Goal: Use online tool/utility: Use online tool/utility

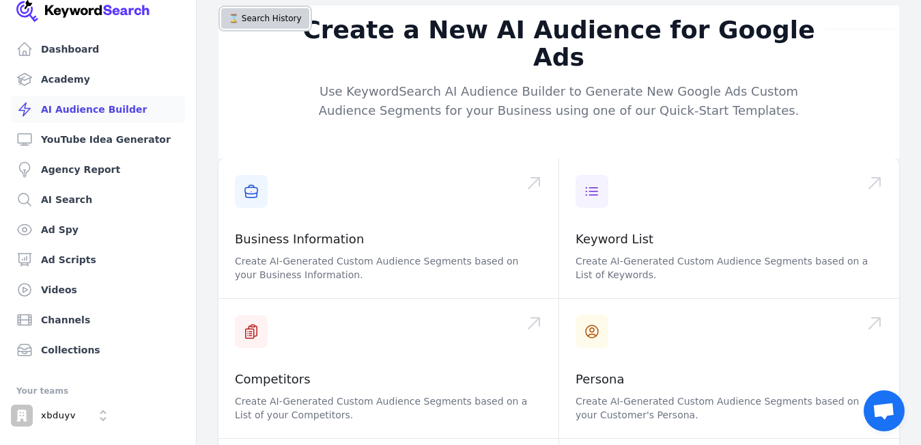
click at [271, 26] on button "⌛️ Search History" at bounding box center [265, 18] width 88 height 20
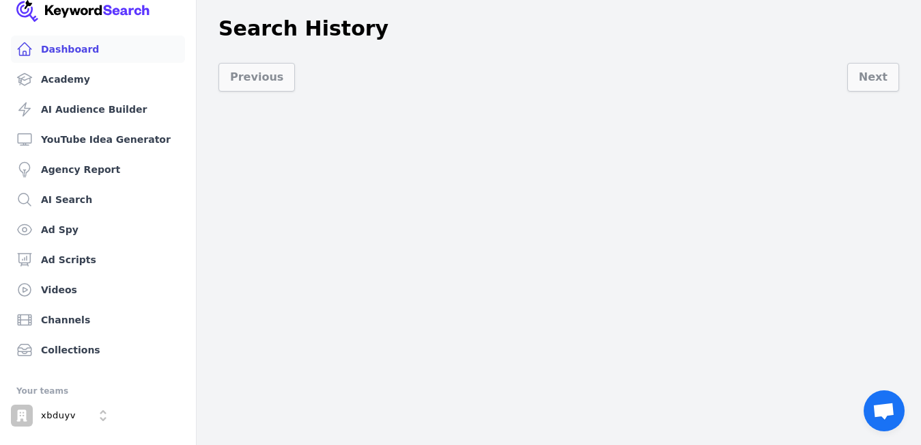
click at [57, 49] on link "Dashboard" at bounding box center [98, 49] width 174 height 27
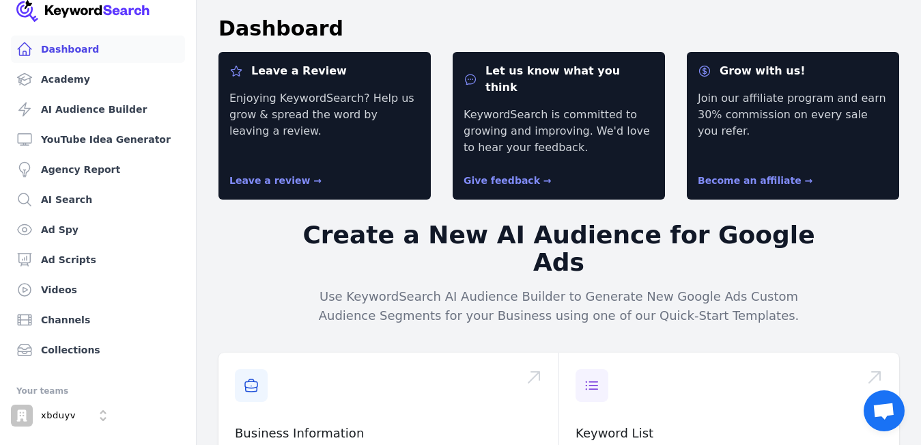
scroll to position [68, 0]
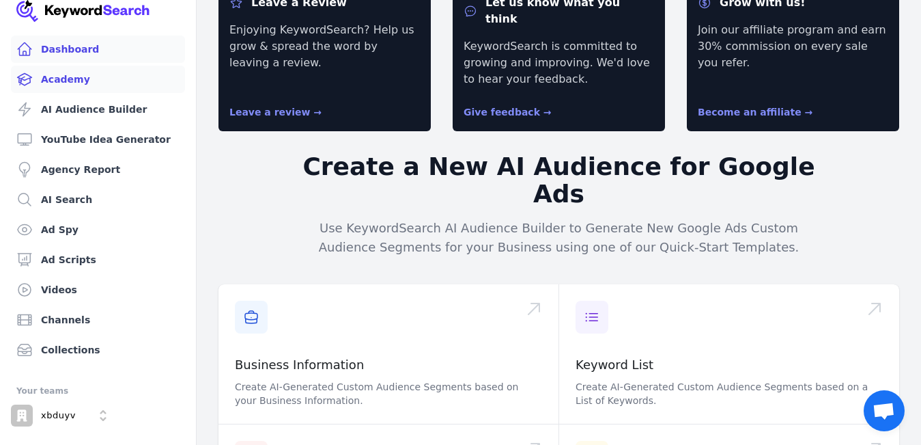
click at [67, 85] on link "Academy" at bounding box center [98, 79] width 174 height 27
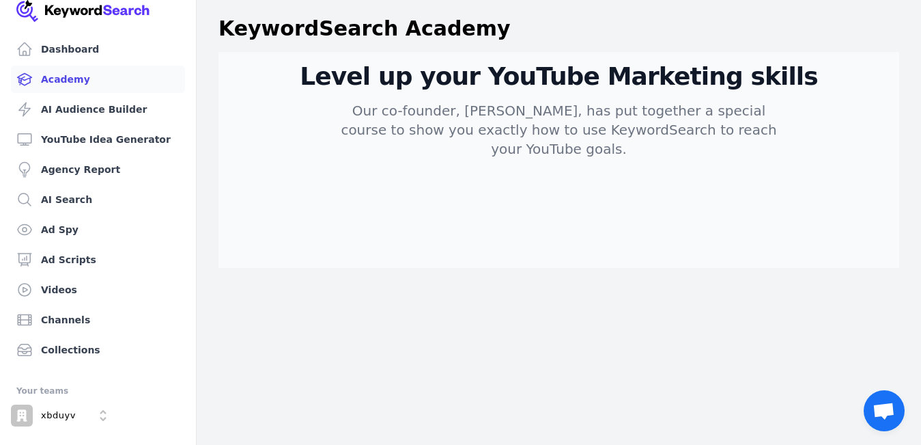
scroll to position [1, 0]
click at [451, 121] on p "Our co-founder, [PERSON_NAME], has put together a special course to show you ex…" at bounding box center [559, 128] width 459 height 57
click at [94, 108] on link "AI Audience Builder" at bounding box center [98, 109] width 174 height 27
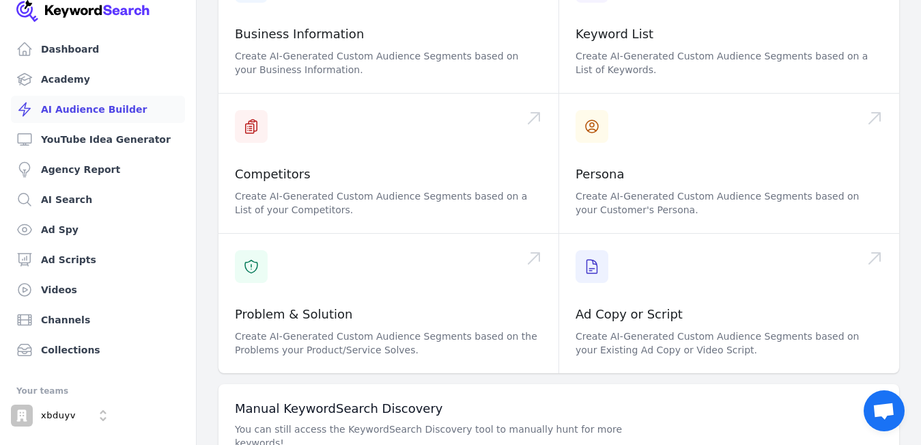
scroll to position [246, 0]
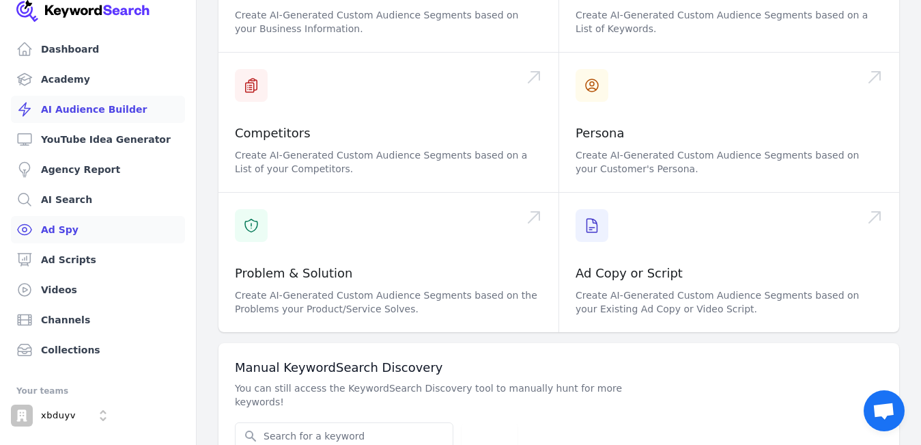
click at [83, 234] on link "Ad Spy" at bounding box center [98, 229] width 174 height 27
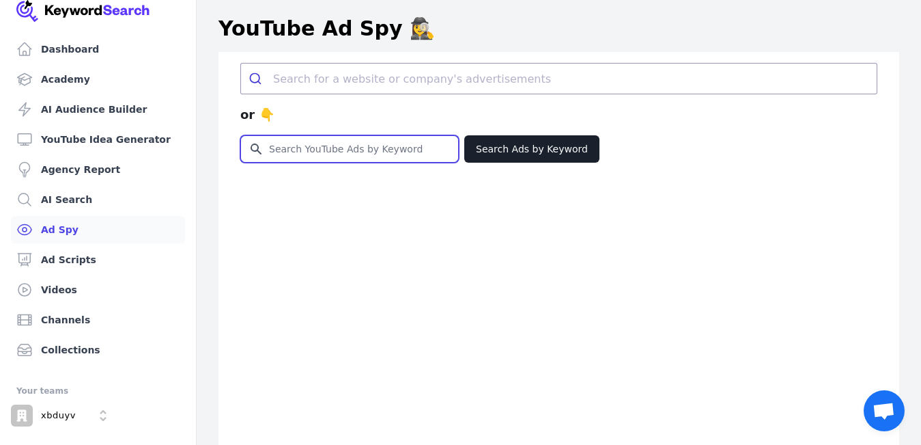
drag, startPoint x: 267, startPoint y: 148, endPoint x: 395, endPoint y: 148, distance: 127.7
click at [395, 148] on input "Search for YouTube Keywords" at bounding box center [349, 149] width 217 height 26
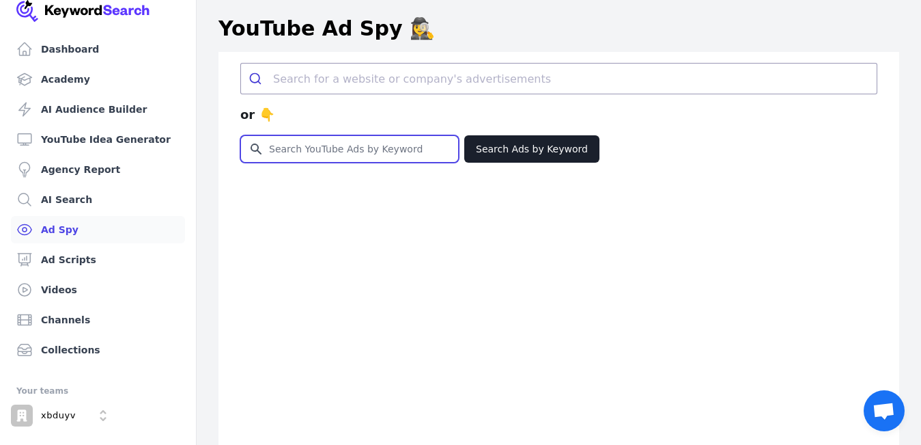
drag, startPoint x: 419, startPoint y: 144, endPoint x: 251, endPoint y: 152, distance: 168.2
click at [251, 152] on input "Search for YouTube Keywords" at bounding box center [349, 149] width 217 height 26
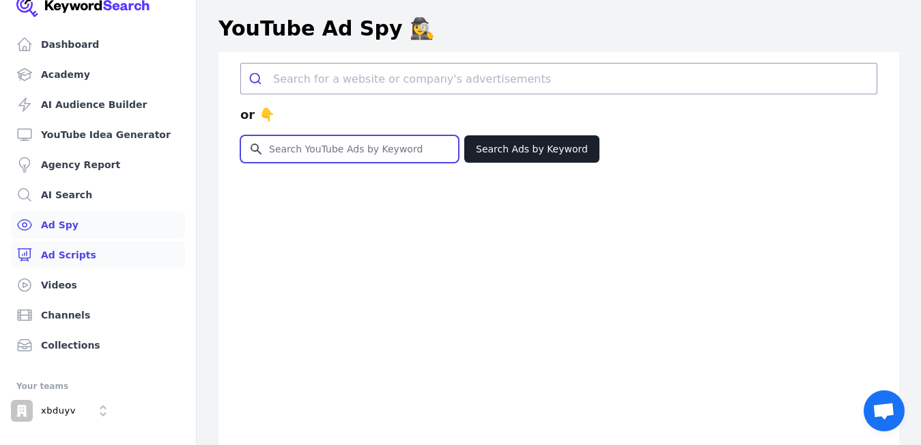
scroll to position [5, 0]
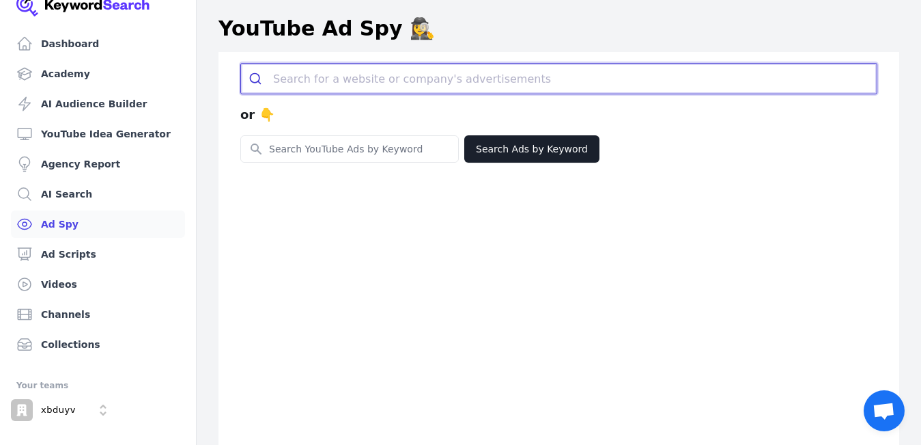
drag, startPoint x: 275, startPoint y: 72, endPoint x: 445, endPoint y: 72, distance: 170.1
click at [445, 72] on input "search" at bounding box center [575, 79] width 604 height 30
click at [459, 81] on input "search" at bounding box center [575, 79] width 604 height 30
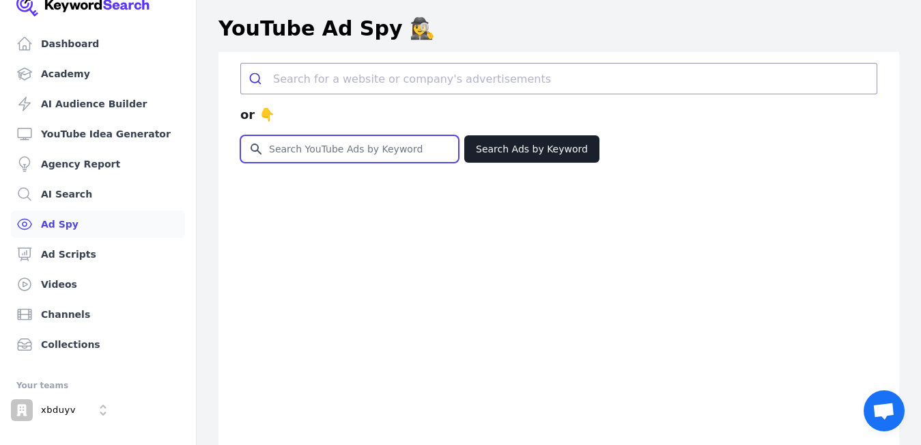
click at [351, 156] on input "Search for YouTube Keywords" at bounding box center [349, 149] width 217 height 26
click at [333, 153] on input "Search for YouTube Keywords" at bounding box center [349, 149] width 217 height 26
paste input "[URL][DOMAIN_NAME]"
type input "[URL][DOMAIN_NAME]"
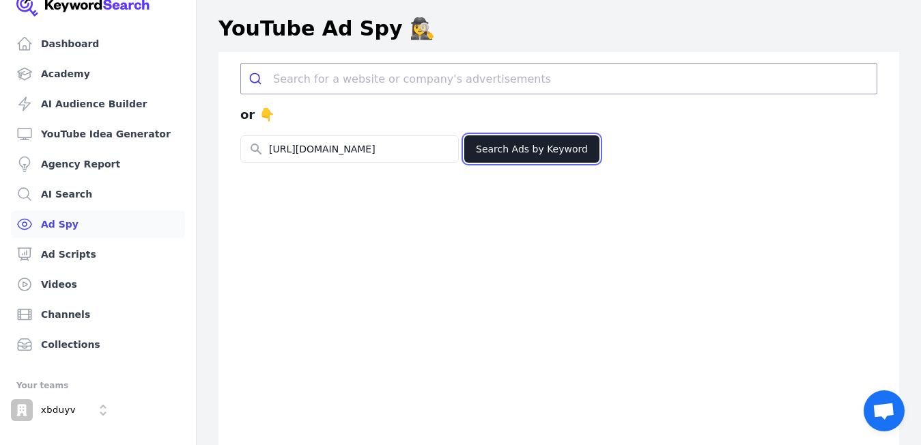
scroll to position [0, 0]
click at [514, 152] on button "Search Ads by Keyword" at bounding box center [531, 148] width 135 height 27
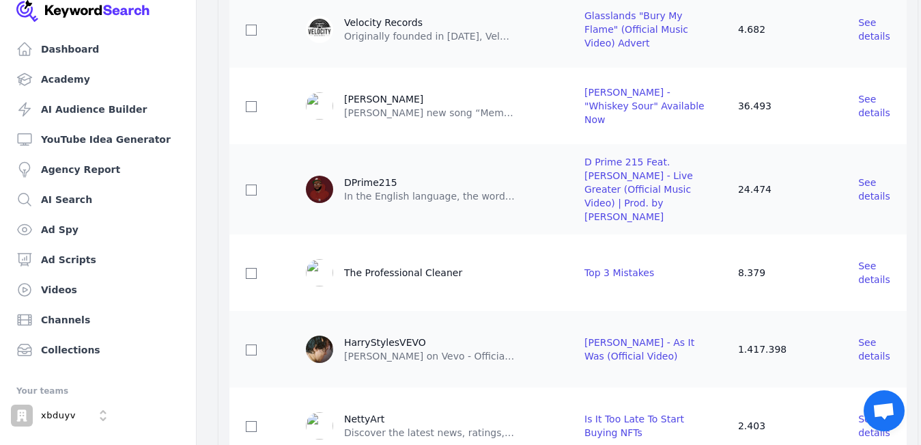
scroll to position [1708, 0]
click at [859, 335] on span "See details" at bounding box center [875, 347] width 32 height 25
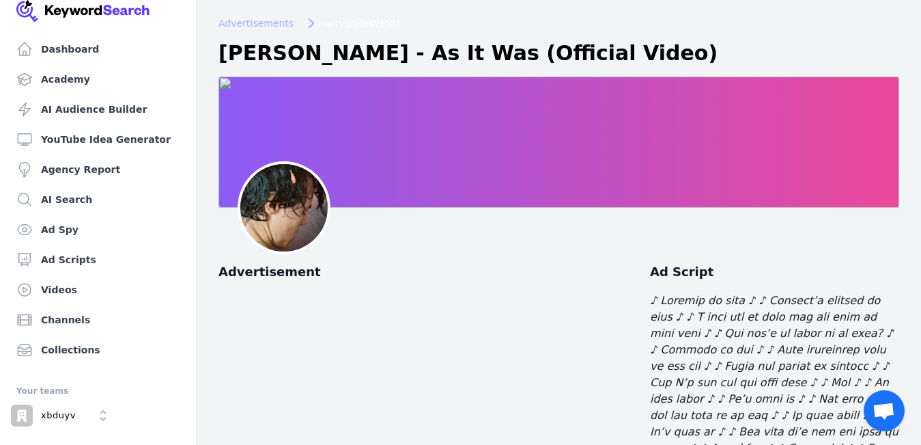
click at [258, 28] on span "Advertisements" at bounding box center [256, 23] width 75 height 14
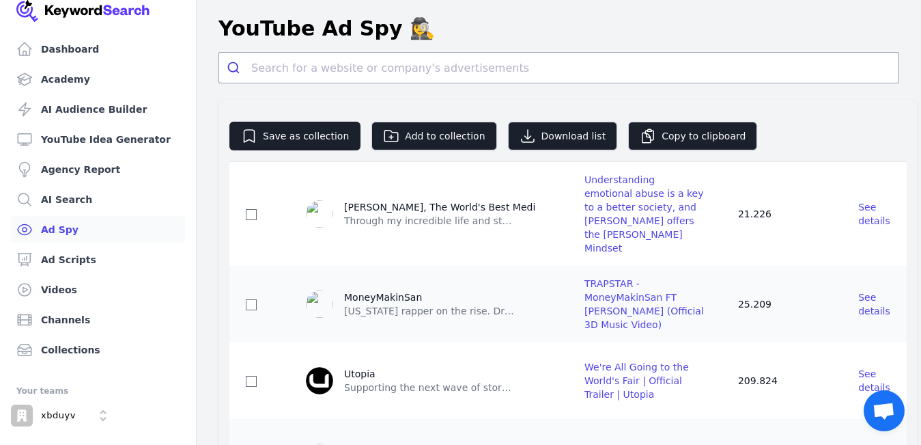
click at [71, 233] on link "Ad Spy" at bounding box center [98, 229] width 174 height 27
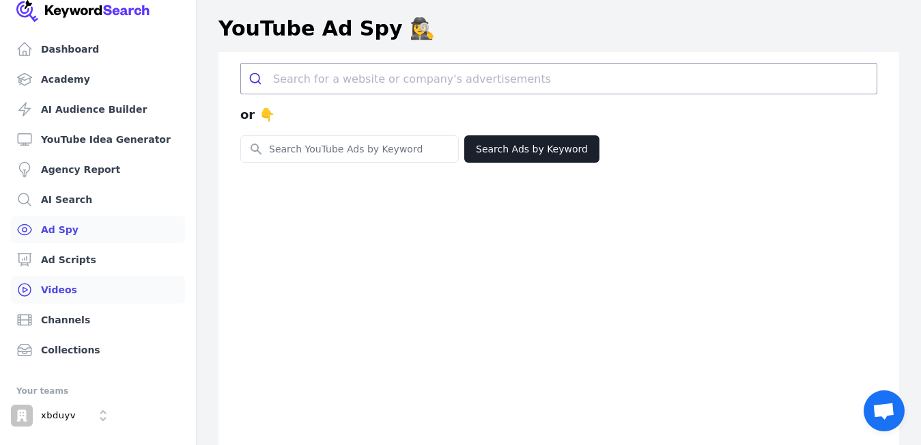
click at [68, 283] on link "Videos" at bounding box center [98, 289] width 174 height 27
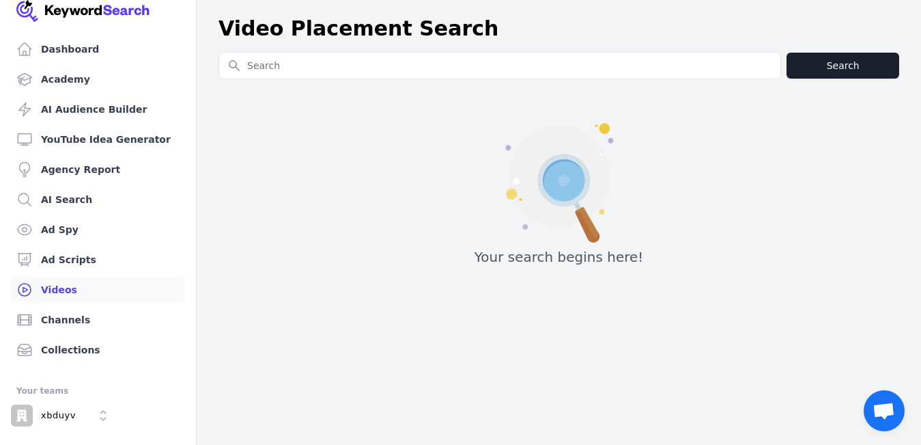
click at [277, 61] on input "Search for YouTube Keywords" at bounding box center [499, 66] width 561 height 26
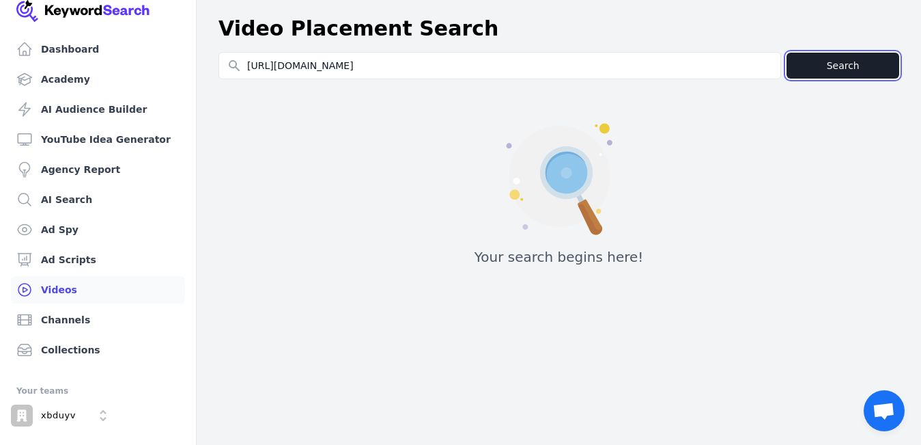
click at [839, 63] on button "Search" at bounding box center [843, 66] width 113 height 26
type input "[URL][DOMAIN_NAME]"
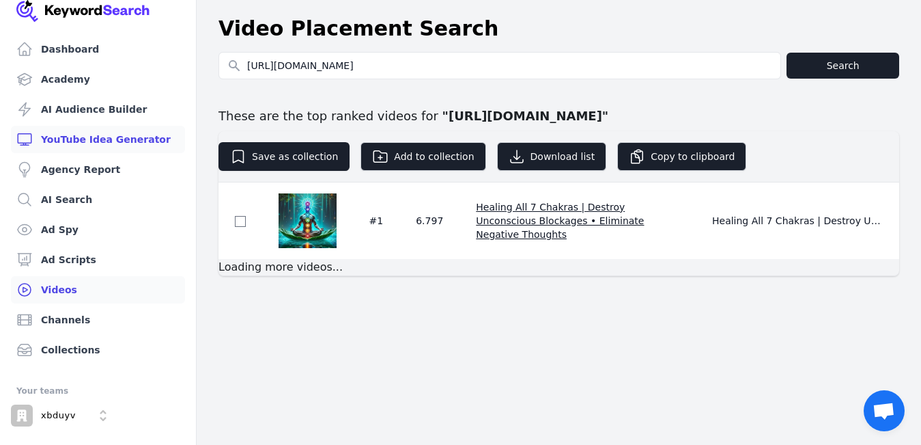
click at [76, 139] on link "YouTube Idea Generator" at bounding box center [98, 139] width 174 height 27
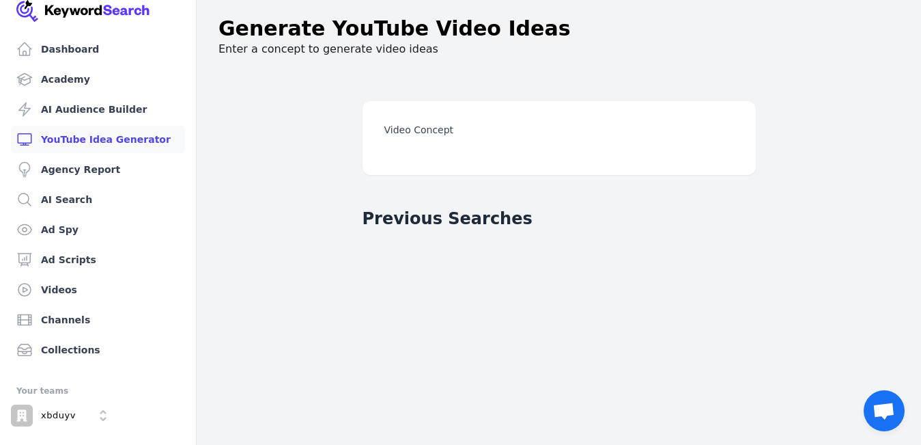
click at [402, 128] on label "Video Concept" at bounding box center [560, 130] width 350 height 14
click at [0, 0] on input "Video Concept" at bounding box center [0, 0] width 0 height 0
click at [458, 135] on label "Video Concept" at bounding box center [560, 130] width 350 height 14
click at [0, 0] on input "Video Concept" at bounding box center [0, 0] width 0 height 0
drag, startPoint x: 458, startPoint y: 135, endPoint x: 440, endPoint y: 155, distance: 27.1
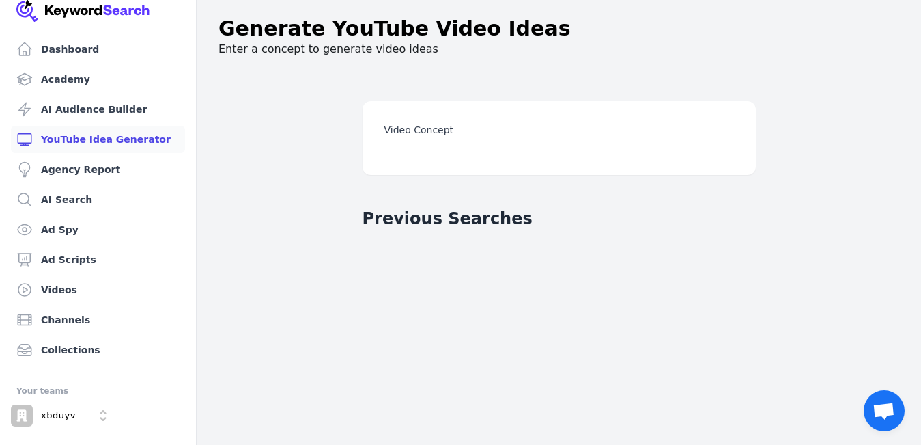
click at [456, 140] on div "Video Concept Generate Video Ideas" at bounding box center [559, 138] width 393 height 74
drag, startPoint x: 440, startPoint y: 155, endPoint x: 424, endPoint y: 200, distance: 48.0
click at [440, 156] on div "Video Concept Generate Video Ideas" at bounding box center [559, 138] width 393 height 74
click at [421, 212] on h2 "Previous Searches" at bounding box center [448, 219] width 170 height 22
click at [421, 213] on h2 "Previous Searches" at bounding box center [448, 219] width 170 height 22
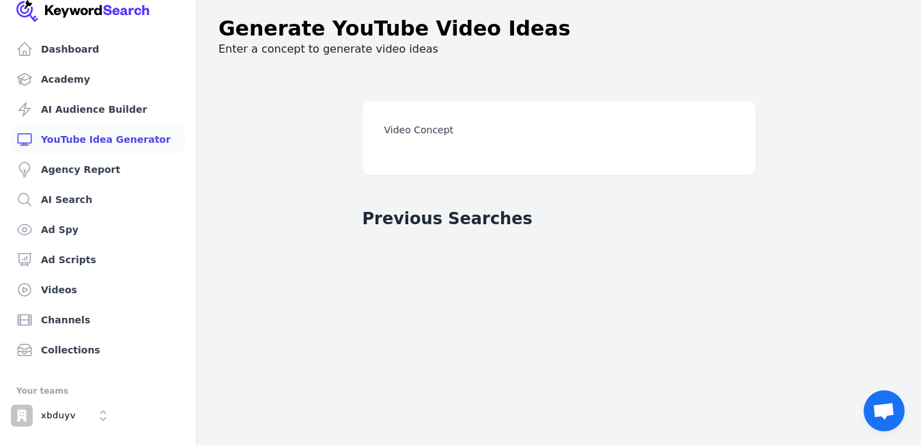
click at [478, 209] on h2 "Previous Searches" at bounding box center [448, 219] width 170 height 22
click at [477, 140] on div "Video Concept Generate Video Ideas" at bounding box center [559, 138] width 393 height 74
click at [409, 128] on label "Video Concept" at bounding box center [560, 130] width 350 height 14
click at [0, 0] on input "Video Concept" at bounding box center [0, 0] width 0 height 0
click at [388, 133] on label "Video Concept" at bounding box center [560, 130] width 350 height 14
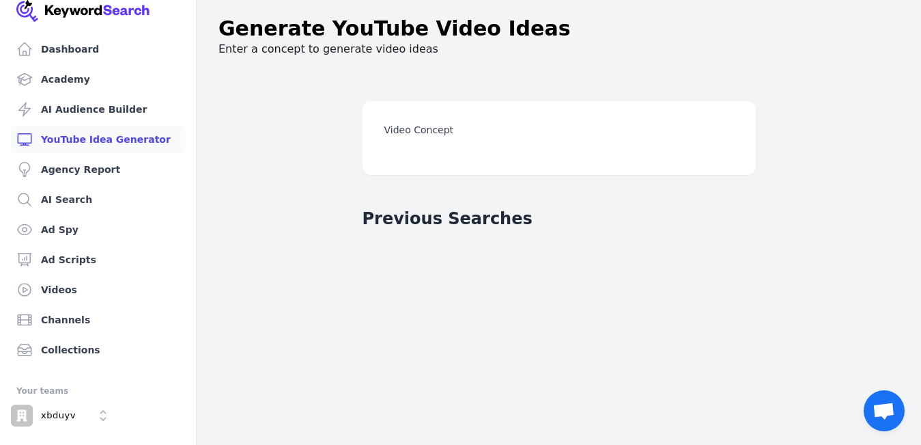
click at [0, 0] on input "Video Concept" at bounding box center [0, 0] width 0 height 0
click at [413, 163] on div "Video Concept Generate Video Ideas" at bounding box center [559, 138] width 393 height 74
click at [412, 122] on div "Video Concept Generate Video Ideas" at bounding box center [559, 138] width 393 height 74
click at [412, 113] on div "Video Concept Generate Video Ideas" at bounding box center [559, 138] width 393 height 74
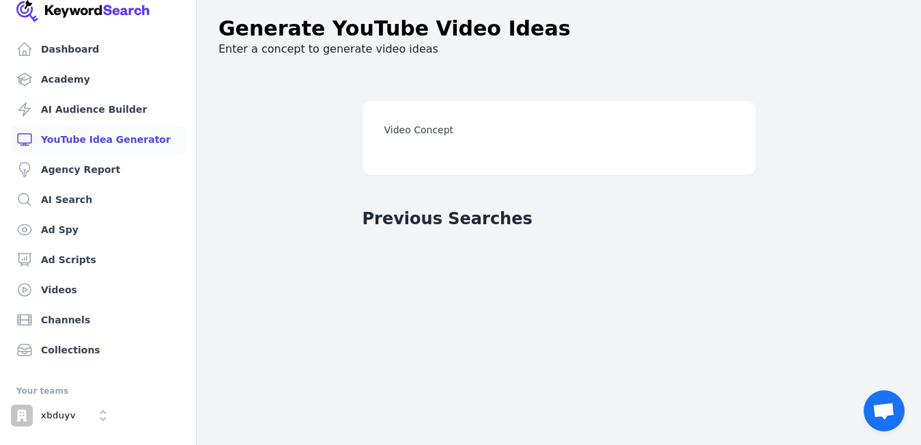
click at [419, 152] on div "Video Concept Generate Video Ideas" at bounding box center [559, 138] width 393 height 74
drag, startPoint x: 418, startPoint y: 154, endPoint x: 404, endPoint y: 161, distance: 15.3
click at [417, 156] on div "Video Concept Generate Video Ideas" at bounding box center [559, 138] width 393 height 74
click at [62, 109] on link "AI Audience Builder" at bounding box center [98, 109] width 174 height 27
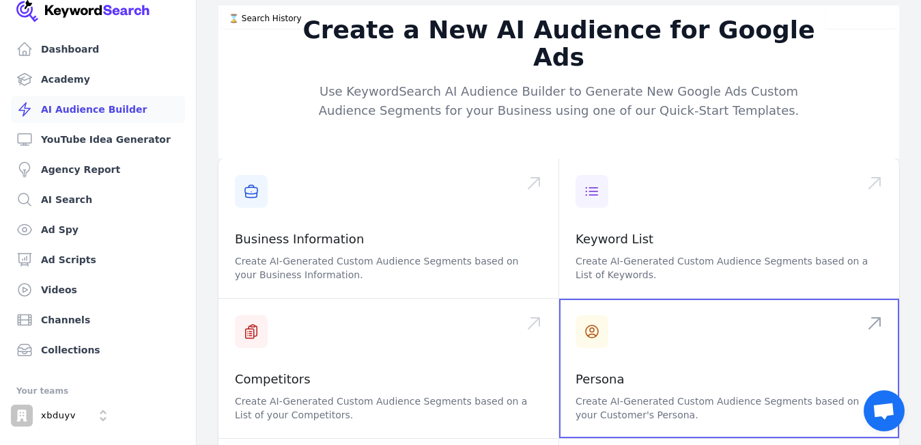
click at [655, 339] on span at bounding box center [729, 367] width 340 height 139
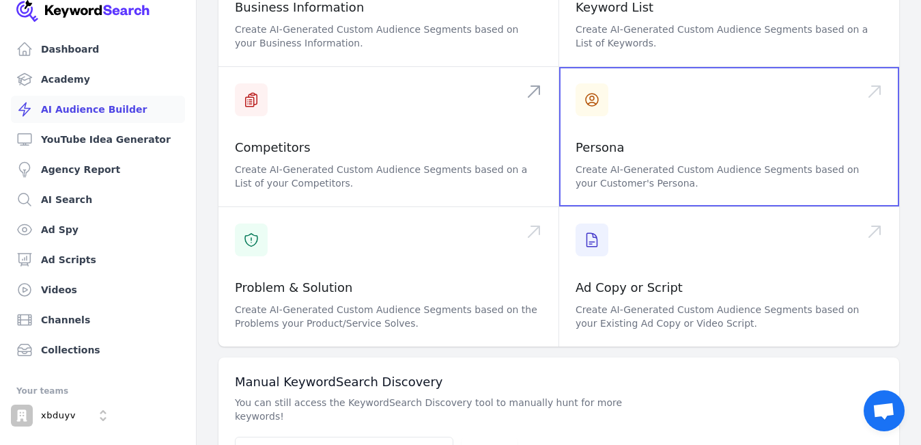
scroll to position [246, 0]
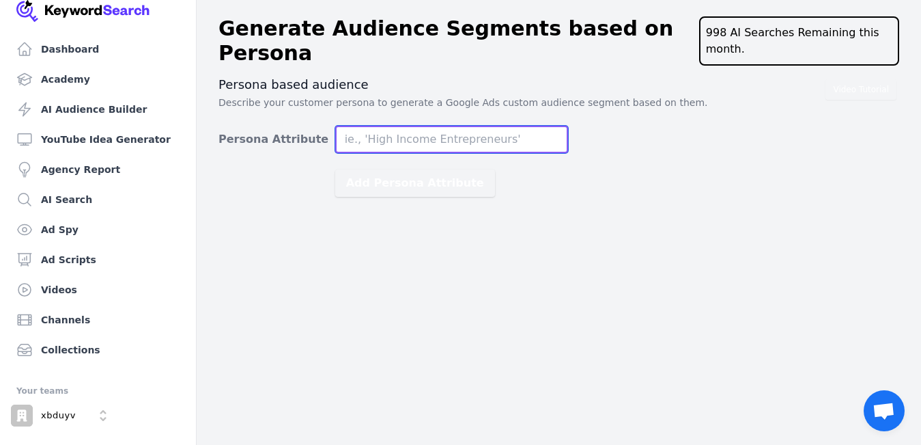
click at [460, 126] on input "Persona Attribute" at bounding box center [451, 139] width 233 height 27
click at [419, 126] on input "Persona Attribute" at bounding box center [451, 139] width 233 height 27
